Goal: Book appointment/travel/reservation

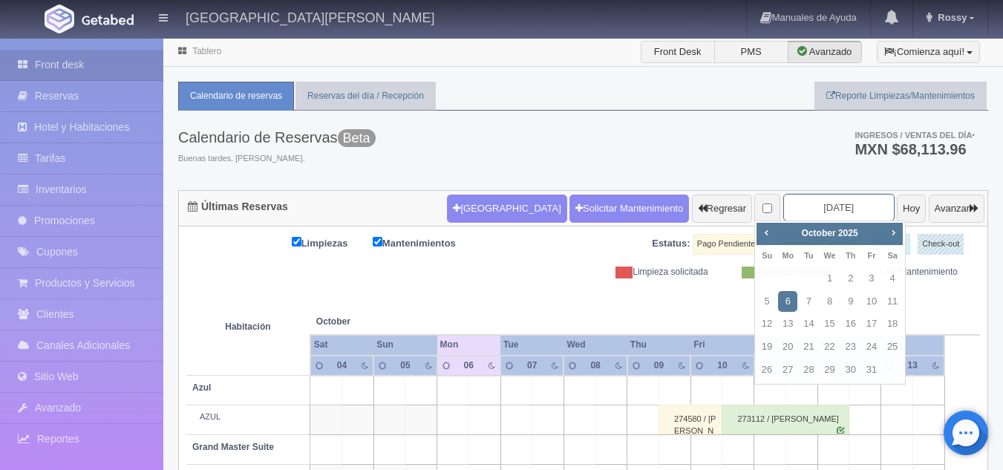
click at [810, 210] on input "2025-10-06" at bounding box center [839, 207] width 111 height 27
click at [894, 238] on span "Next" at bounding box center [894, 233] width 12 height 12
click at [815, 373] on link "30" at bounding box center [808, 370] width 19 height 22
type input "[DATE]"
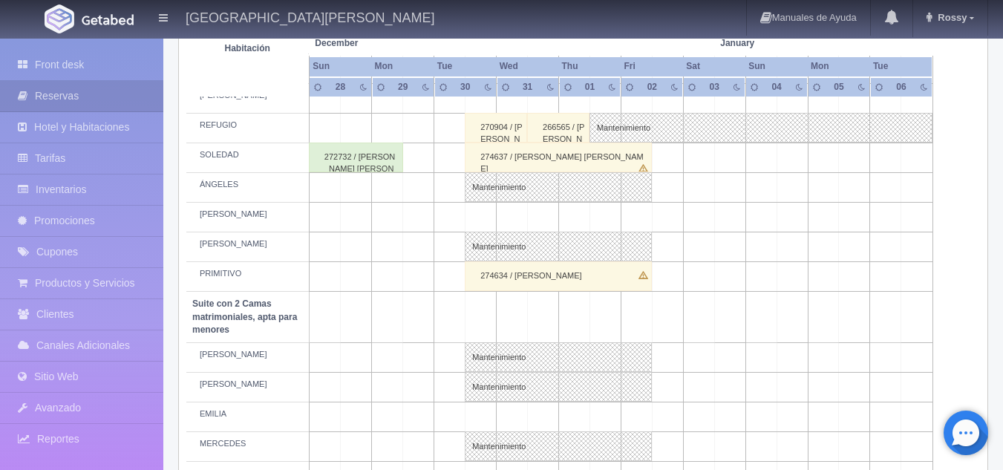
scroll to position [837, 0]
